Goal: Task Accomplishment & Management: Use online tool/utility

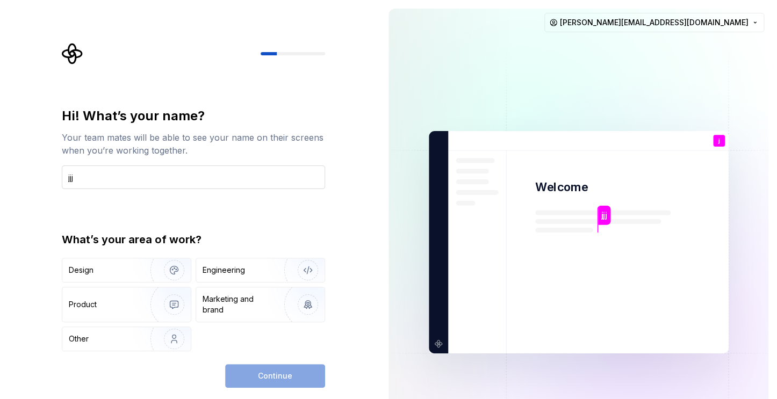
type input "jjj"
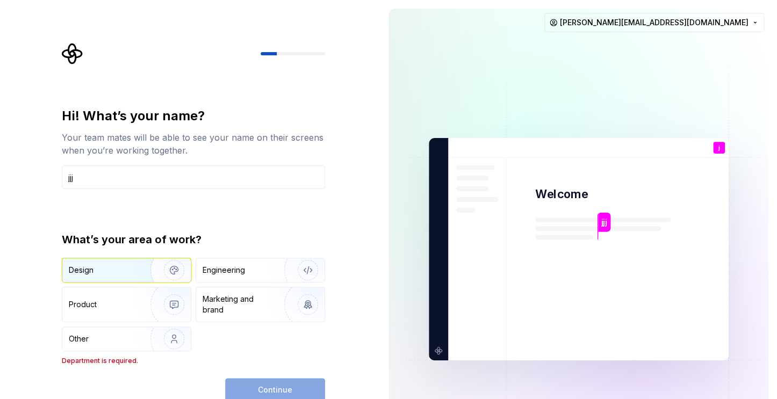
click at [84, 279] on div "Design" at bounding box center [126, 271] width 129 height 24
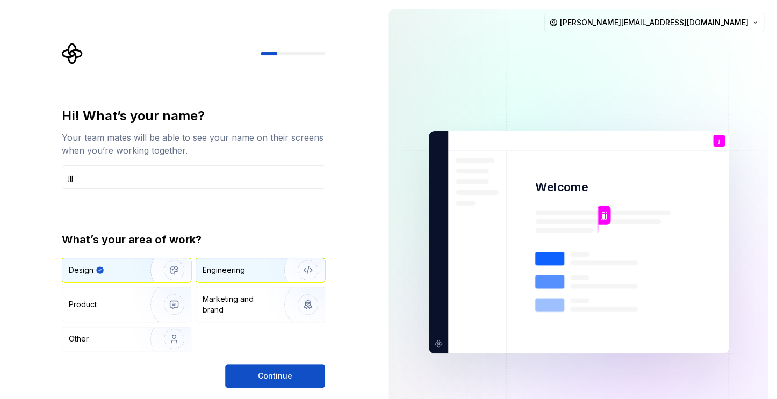
click at [217, 270] on div "Engineering" at bounding box center [224, 270] width 42 height 11
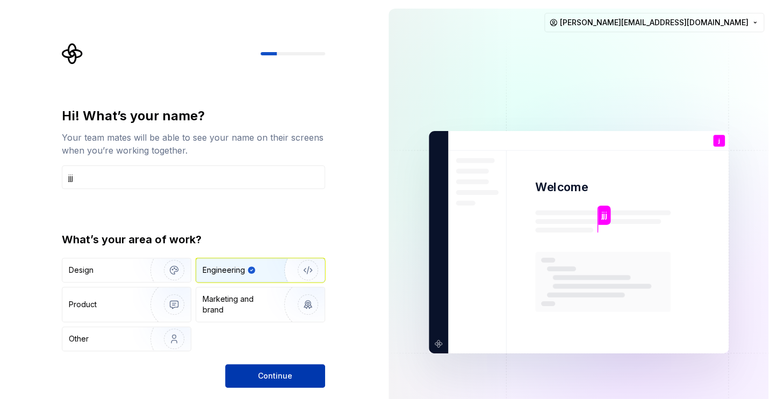
click at [271, 368] on button "Continue" at bounding box center [275, 377] width 100 height 24
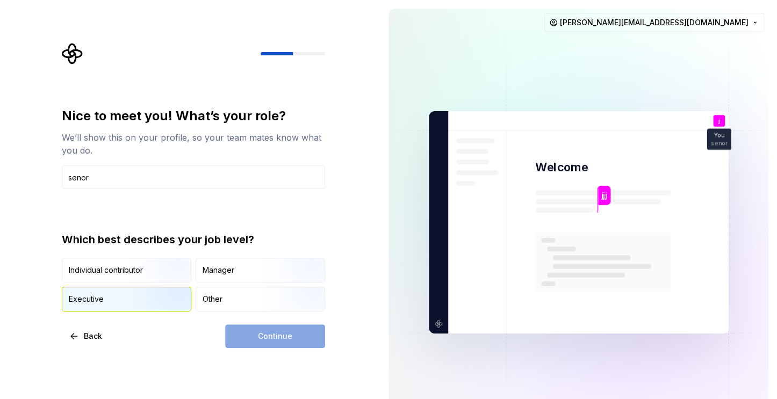
type input "senor"
click at [134, 298] on img "button" at bounding box center [165, 313] width 69 height 72
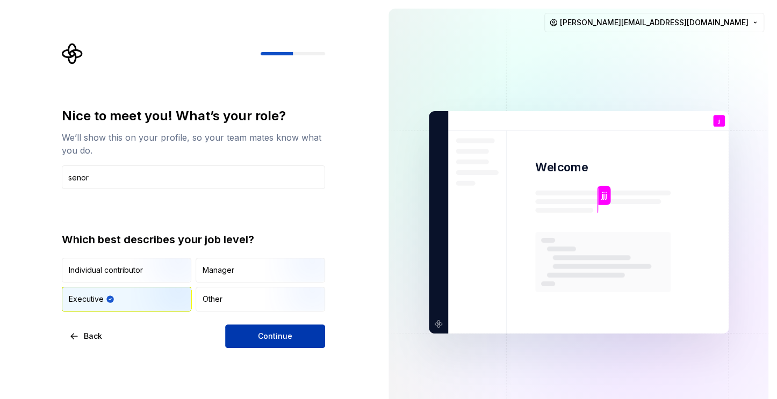
click at [249, 335] on button "Continue" at bounding box center [275, 337] width 100 height 24
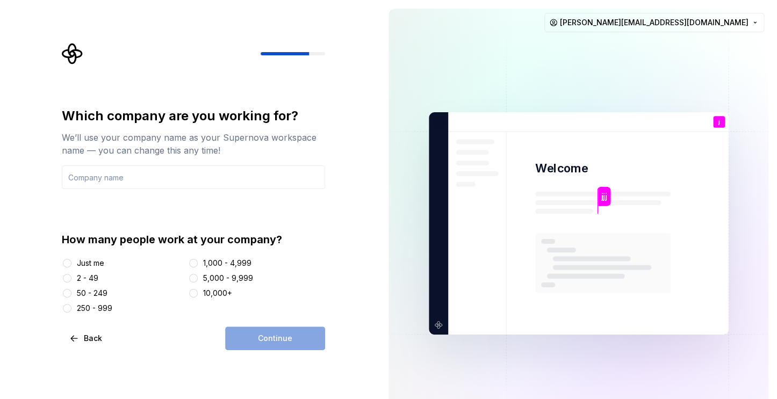
click at [91, 263] on div "Just me" at bounding box center [90, 263] width 27 height 11
click at [72, 263] on button "Just me" at bounding box center [67, 263] width 9 height 9
click at [264, 336] on div "Continue" at bounding box center [275, 339] width 100 height 24
click at [139, 172] on input "text" at bounding box center [193, 178] width 263 height 24
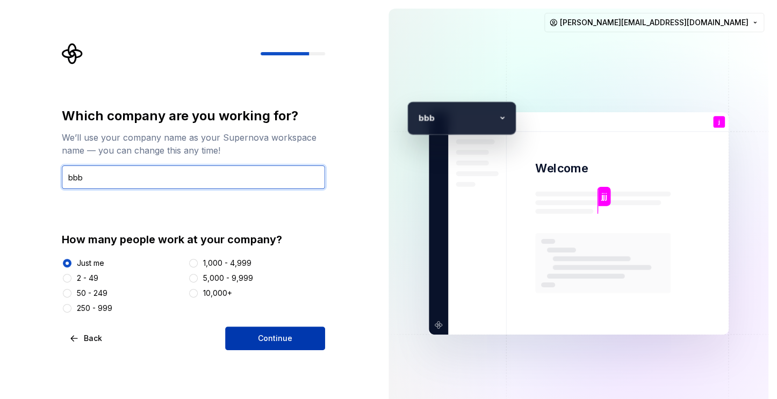
type input "bbb"
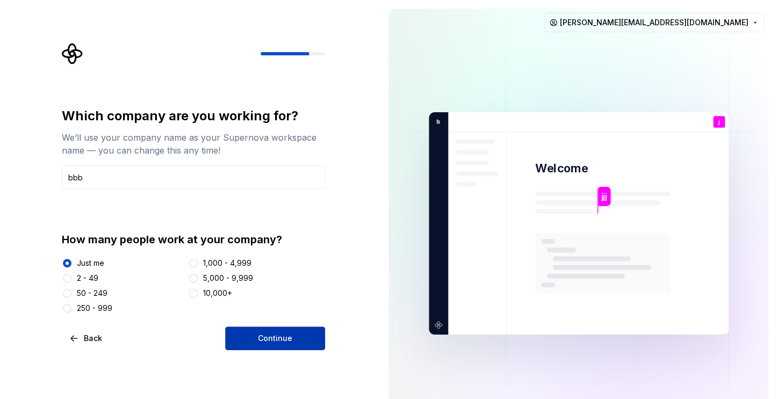
click at [251, 331] on button "Continue" at bounding box center [275, 339] width 100 height 24
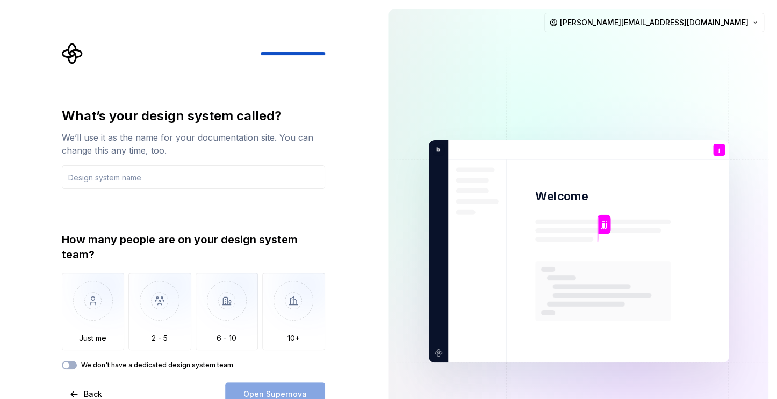
click at [10, 190] on div "What’s your design system called? We’ll use it as the name for your documentati…" at bounding box center [190, 251] width 380 height 503
click at [129, 166] on input "text" at bounding box center [193, 178] width 263 height 24
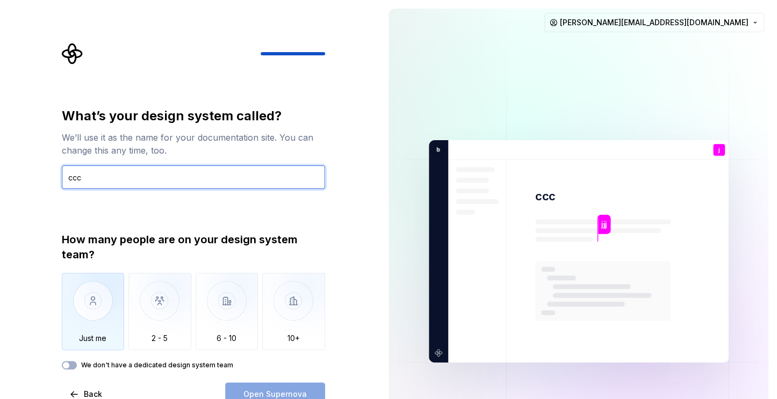
type input "ccc"
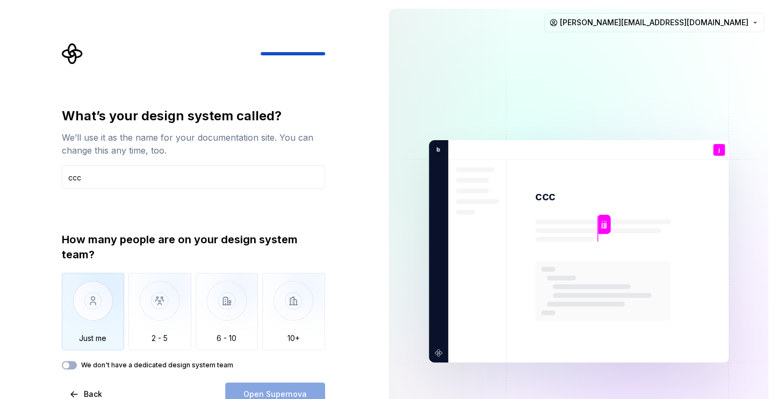
click at [99, 328] on img "button" at bounding box center [93, 309] width 63 height 72
click at [264, 395] on span "Open Supernova" at bounding box center [275, 394] width 63 height 11
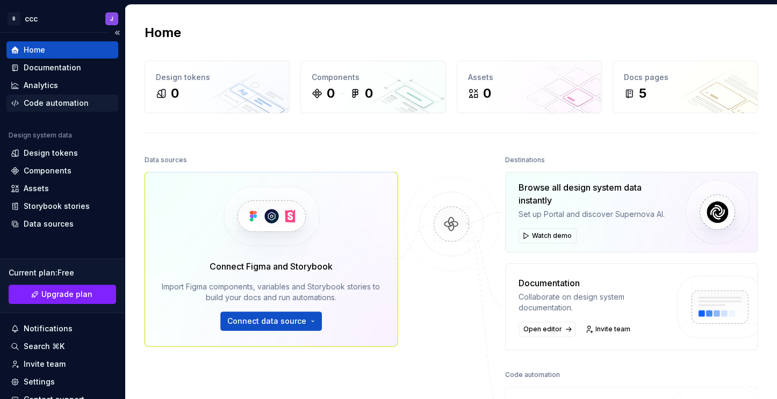
click at [46, 108] on div "Code automation" at bounding box center [56, 103] width 65 height 11
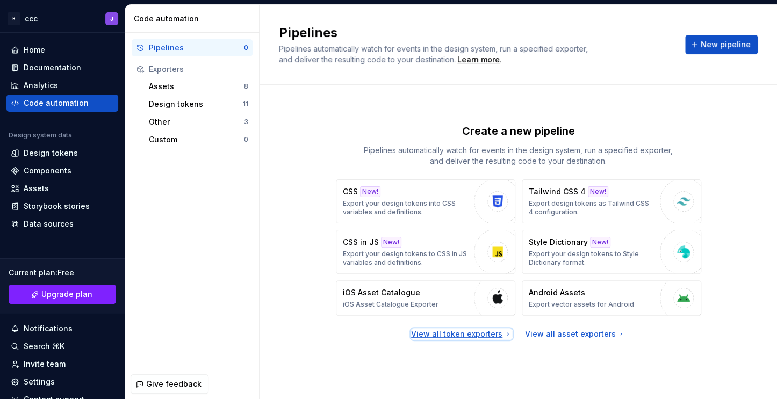
click at [482, 337] on div "View all token exporters" at bounding box center [461, 334] width 101 height 11
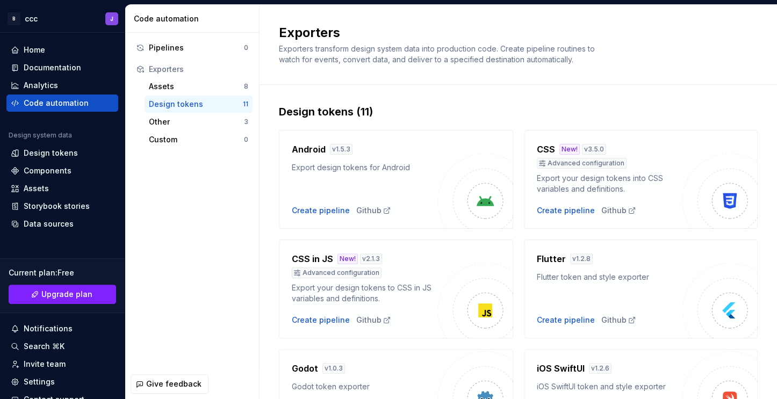
click at [247, 249] on div "Pipelines 0 Exporters Assets 8 Design tokens 11 Other 3 Custom 0" at bounding box center [192, 201] width 134 height 337
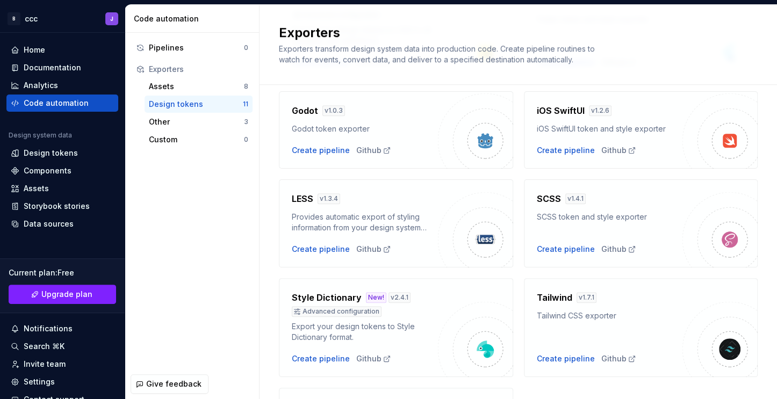
scroll to position [262, 0]
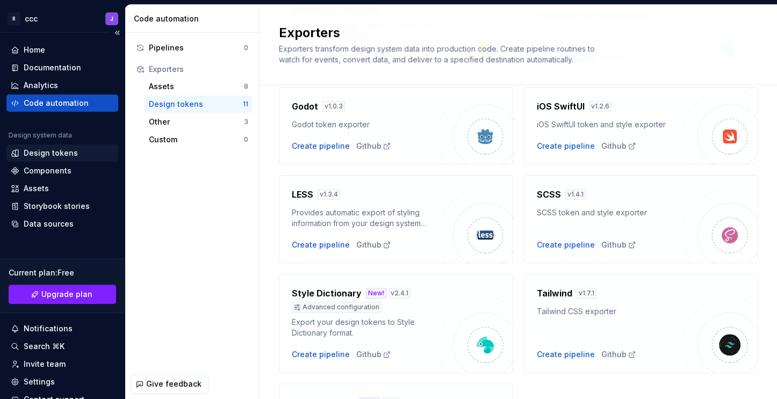
click at [52, 156] on div "Design tokens" at bounding box center [51, 153] width 54 height 11
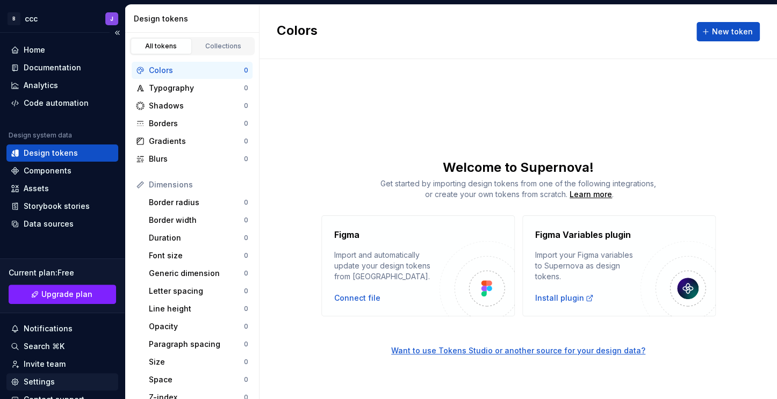
click at [56, 382] on div "Settings" at bounding box center [62, 382] width 103 height 11
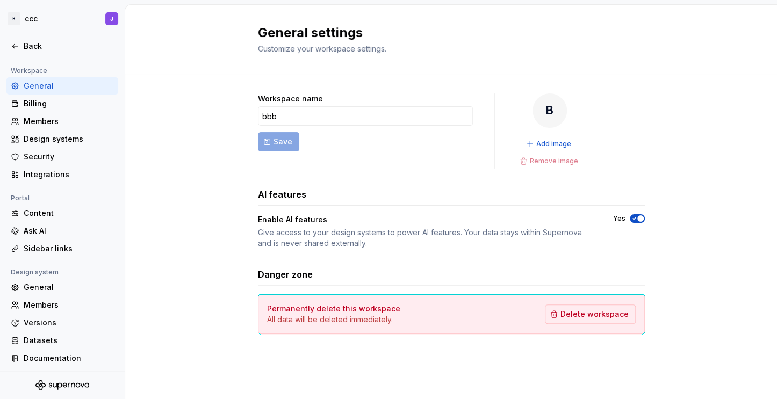
scroll to position [74, 0]
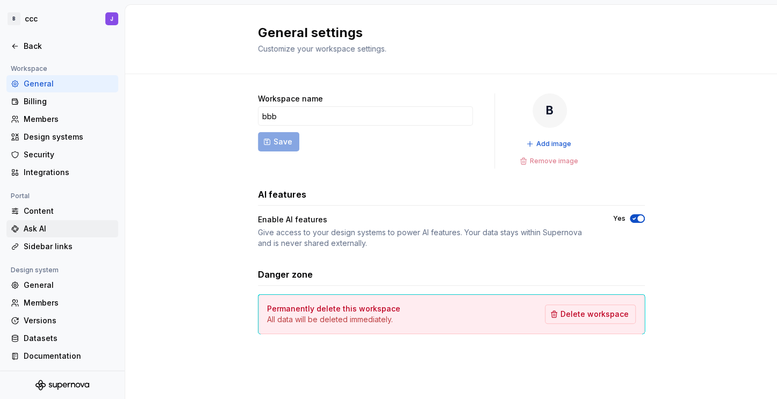
click at [34, 226] on div "Ask AI" at bounding box center [69, 229] width 90 height 11
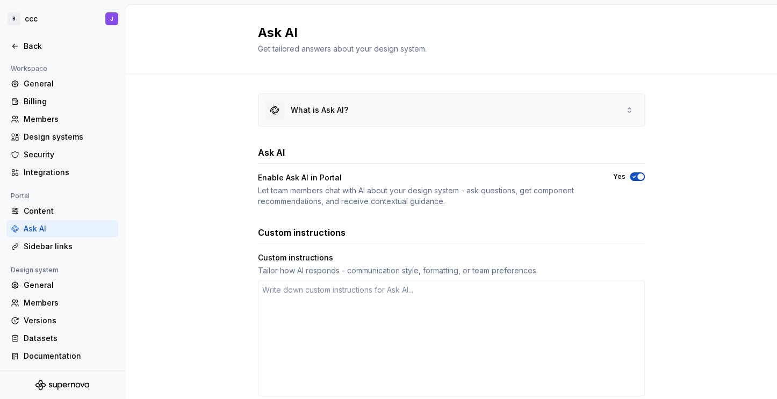
click at [338, 113] on div "What is Ask AI?" at bounding box center [320, 110] width 58 height 11
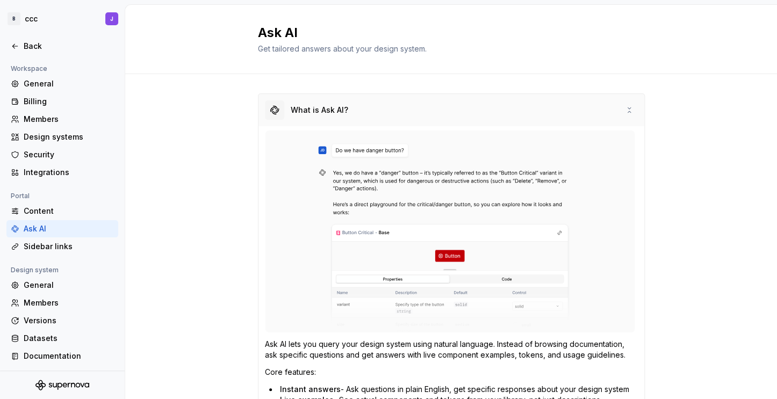
click at [338, 113] on div "What is Ask AI?" at bounding box center [320, 110] width 58 height 11
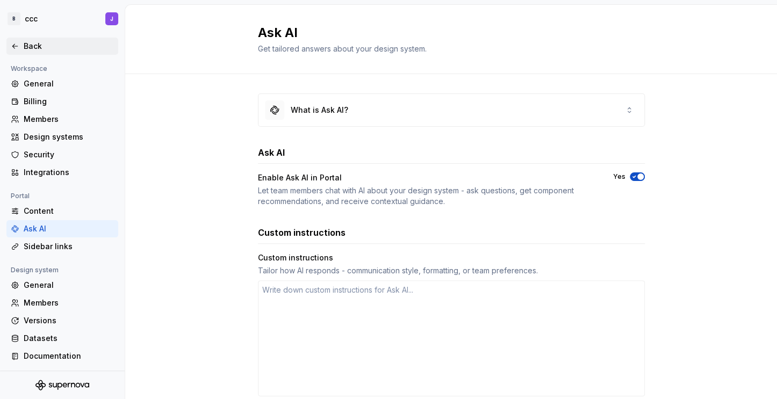
click at [28, 46] on div "Back" at bounding box center [69, 46] width 90 height 11
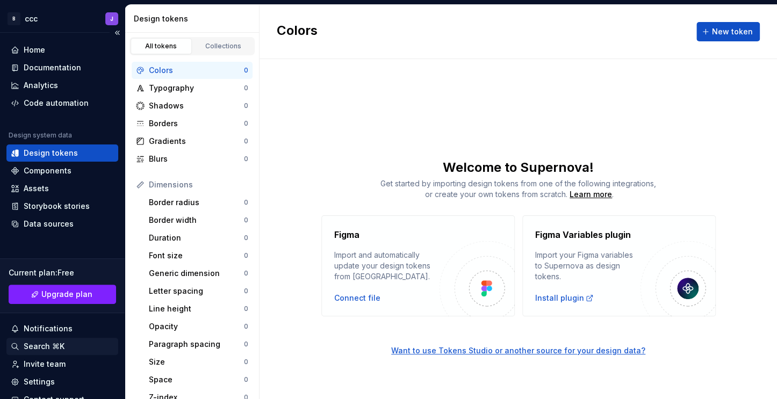
click at [51, 340] on div "Search ⌘K" at bounding box center [62, 346] width 112 height 17
click at [44, 53] on div "Home" at bounding box center [35, 50] width 22 height 11
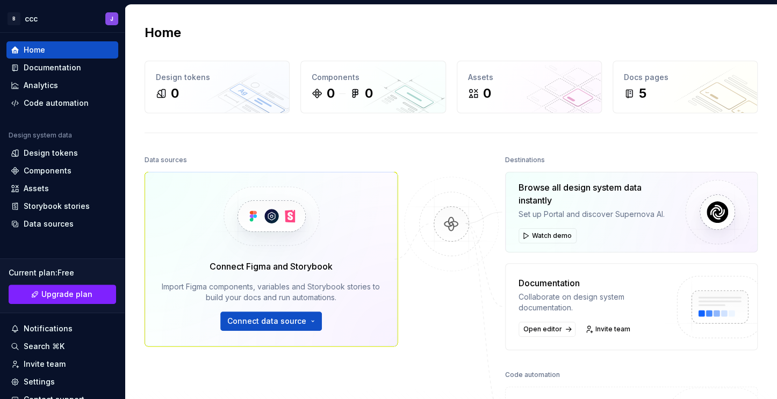
click at [533, 376] on div "Code automation" at bounding box center [532, 375] width 55 height 15
click at [526, 373] on div "Code automation" at bounding box center [532, 375] width 55 height 15
click at [74, 65] on div "Documentation" at bounding box center [53, 67] width 58 height 11
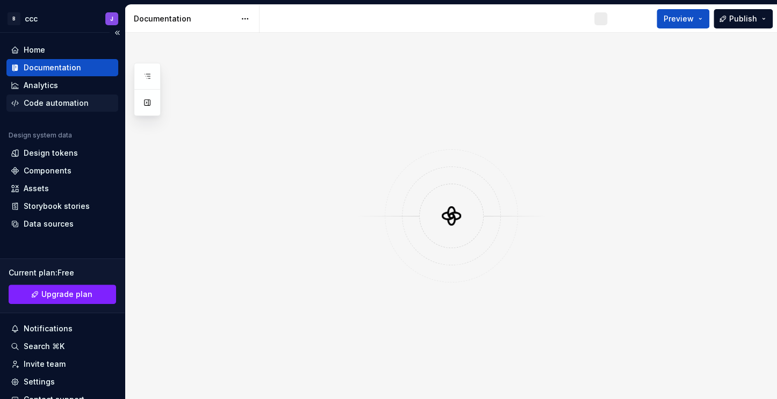
click at [60, 98] on div "Code automation" at bounding box center [56, 103] width 65 height 11
type textarea "*"
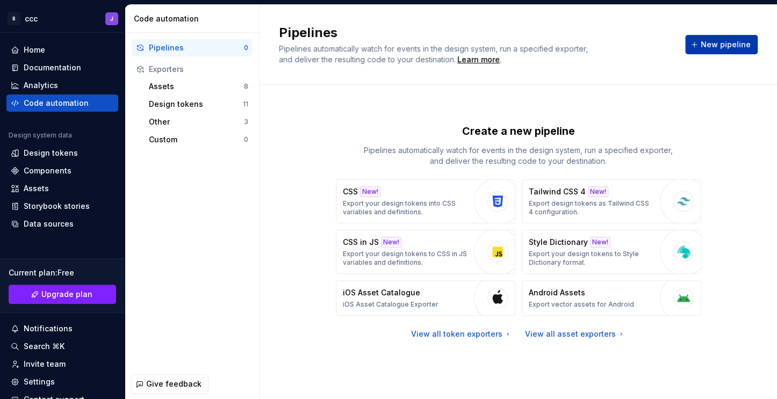
click at [706, 46] on span "New pipeline" at bounding box center [726, 44] width 50 height 11
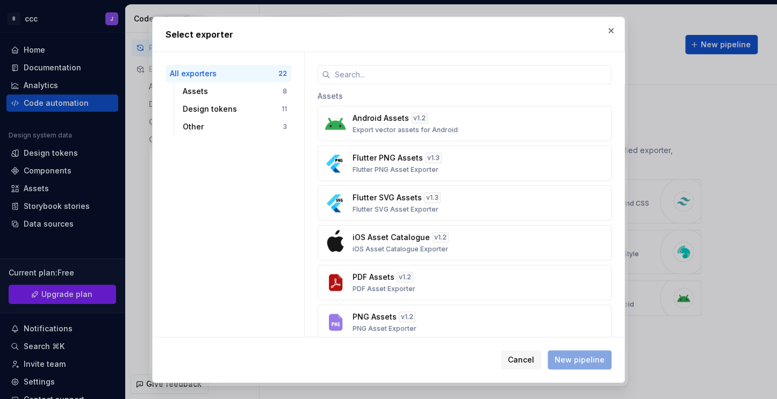
click at [288, 171] on div "All exporters 22 Assets 8 Design tokens 11 Other 3" at bounding box center [229, 194] width 152 height 285
click at [412, 81] on input "text" at bounding box center [471, 74] width 281 height 19
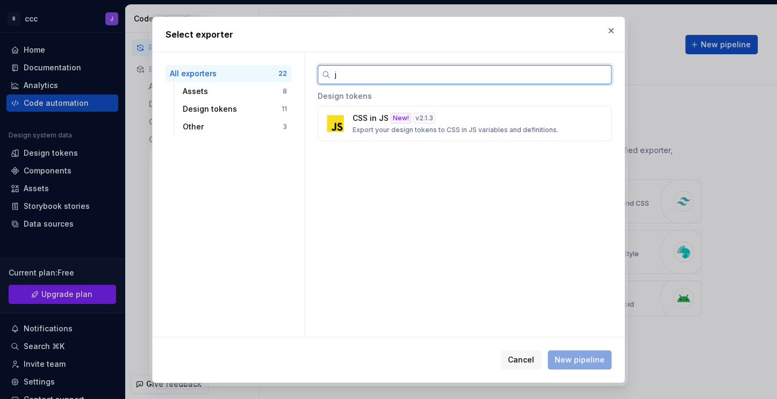
type input "ja"
